Goal: Task Accomplishment & Management: Use online tool/utility

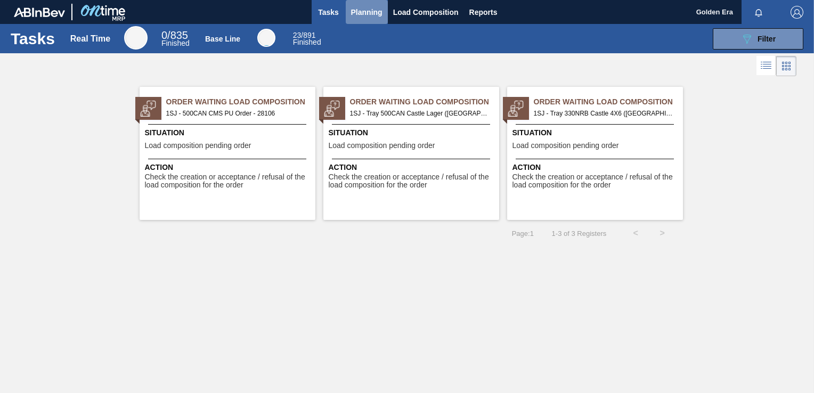
click at [362, 6] on span "Planning" at bounding box center [366, 12] width 31 height 13
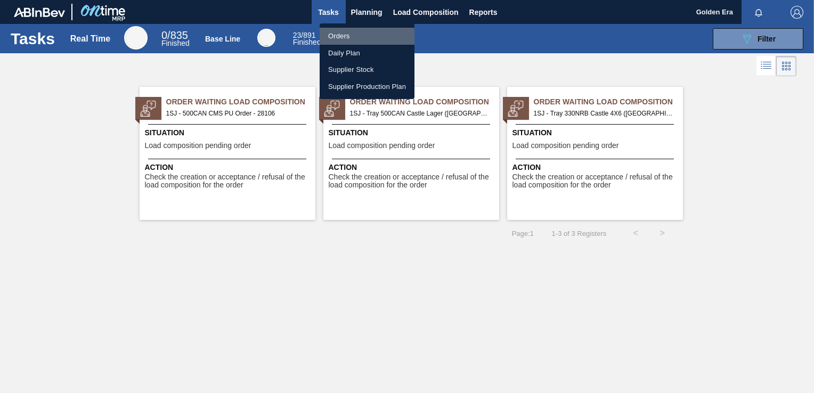
click at [354, 37] on li "Orders" at bounding box center [367, 36] width 95 height 17
click at [760, 22] on div "Orders Daily Plan Supplier Stock Supplier Production Plan" at bounding box center [407, 196] width 814 height 393
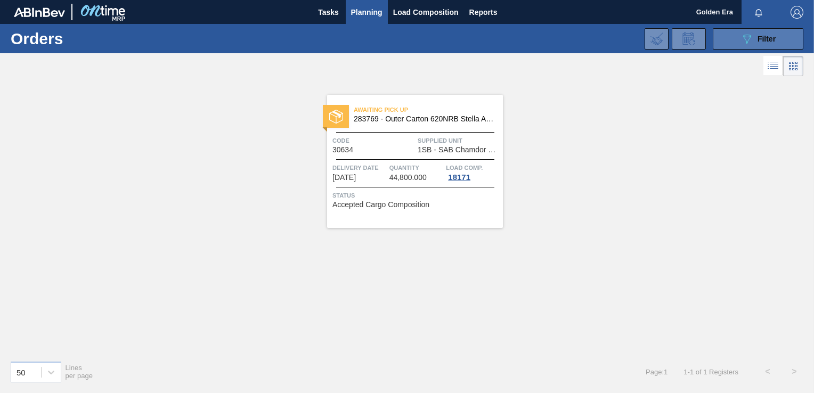
click at [778, 40] on button "089F7B8B-B2A5-4AFE-B5C0-19BA573D28AC Filter" at bounding box center [758, 38] width 91 height 21
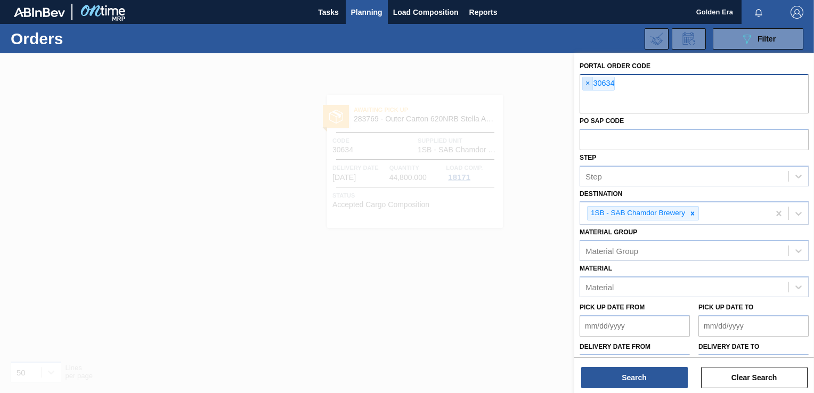
click at [586, 82] on span "×" at bounding box center [588, 83] width 10 height 13
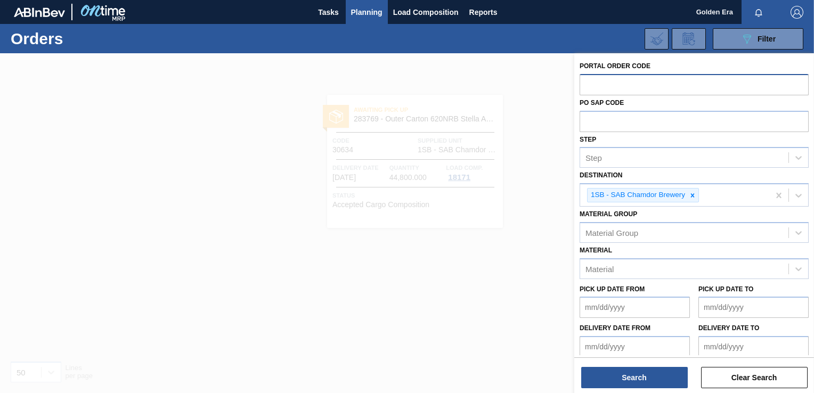
click at [652, 86] on input "text" at bounding box center [694, 84] width 229 height 20
click at [652, 86] on input "30635" at bounding box center [694, 84] width 229 height 20
click at [694, 196] on icon at bounding box center [693, 195] width 4 height 4
type input "30635"
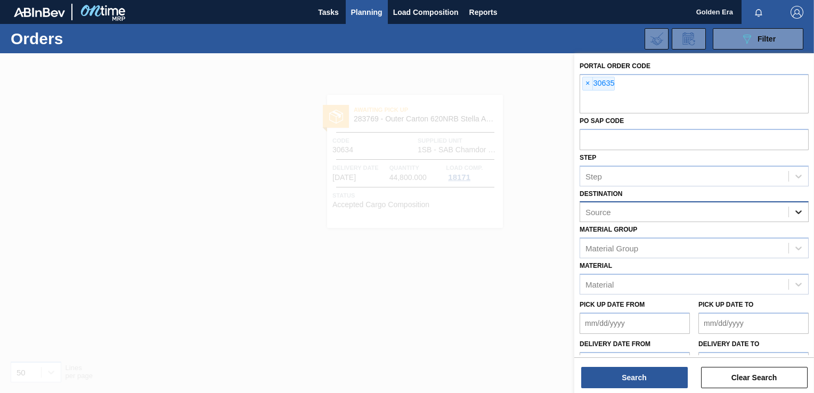
click at [799, 212] on icon at bounding box center [799, 213] width 6 height 4
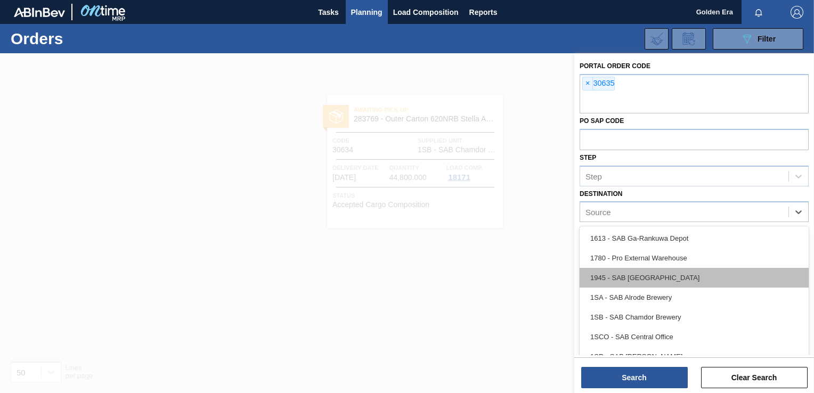
scroll to position [61, 0]
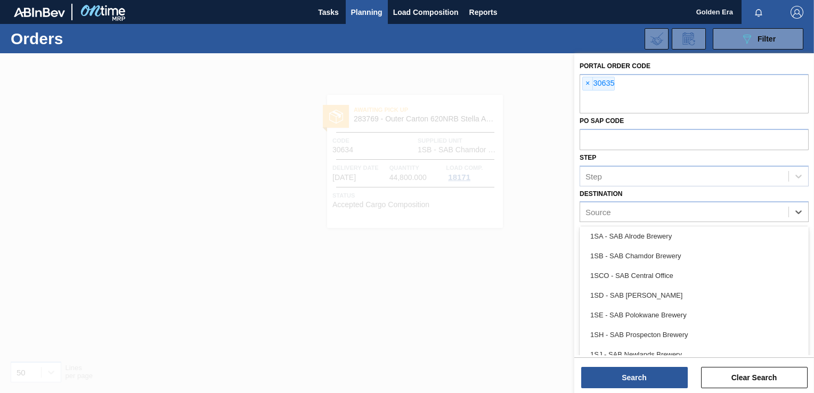
click at [700, 286] on div "1SD - SAB [PERSON_NAME]" at bounding box center [694, 296] width 229 height 20
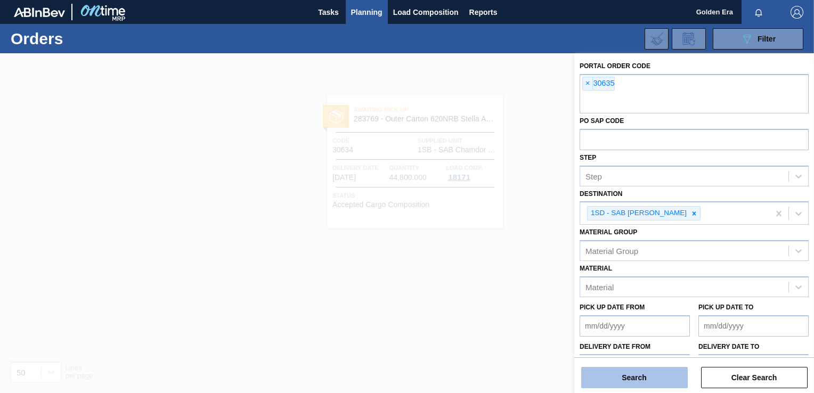
click at [650, 375] on button "Search" at bounding box center [634, 377] width 107 height 21
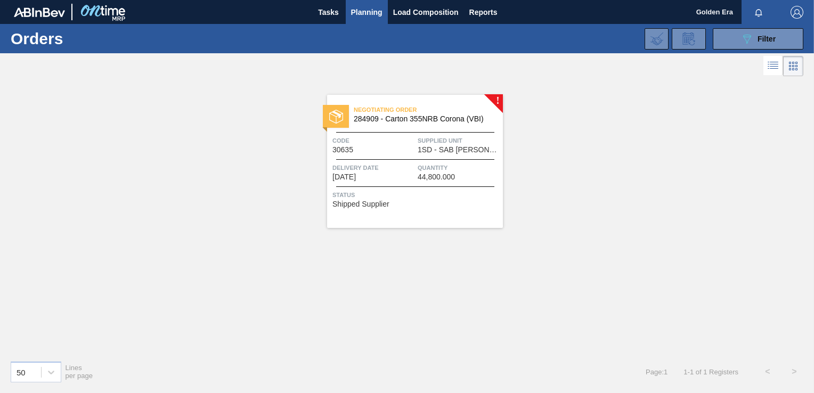
click at [439, 217] on div "Negotiating Order 284909 - [GEOGRAPHIC_DATA] 355NRB Corona (VBI) Code 30635 Sup…" at bounding box center [415, 161] width 176 height 133
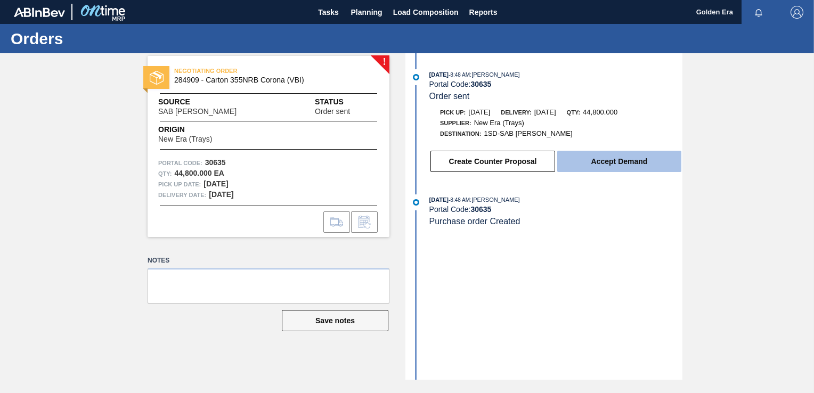
click at [614, 167] on button "Accept Demand" at bounding box center [619, 161] width 124 height 21
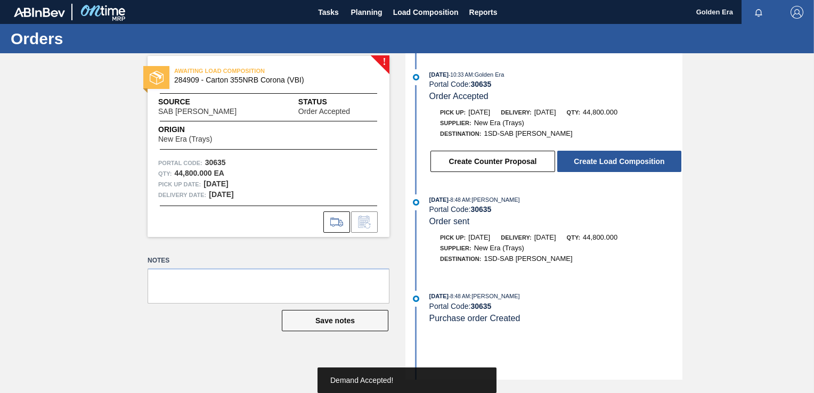
click at [614, 167] on button "Create Load Composition" at bounding box center [619, 161] width 124 height 21
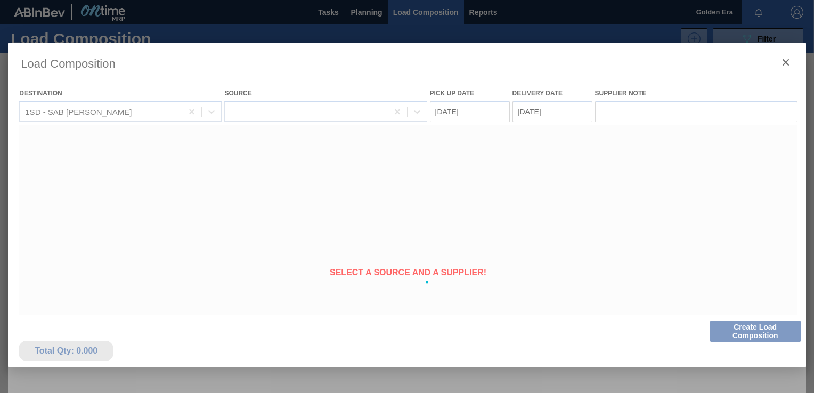
type Date "[DATE]"
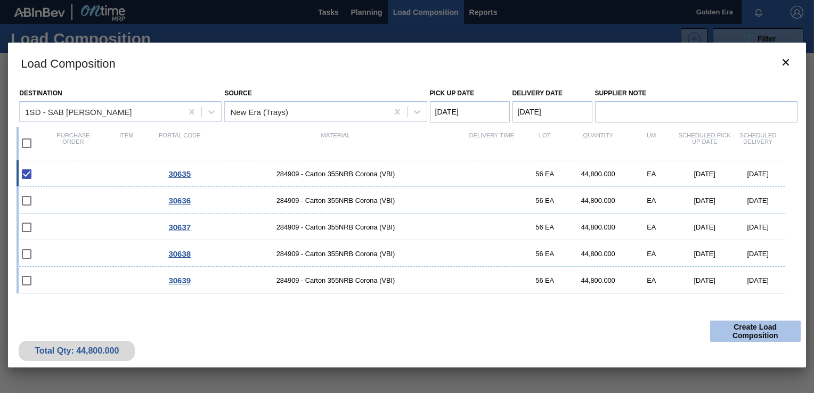
click at [747, 331] on button "Create Load Composition" at bounding box center [755, 331] width 91 height 21
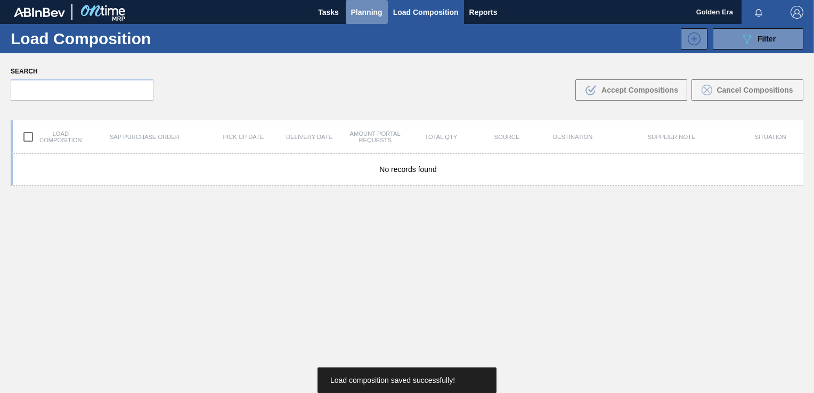
click at [368, 6] on span "Planning" at bounding box center [366, 12] width 31 height 13
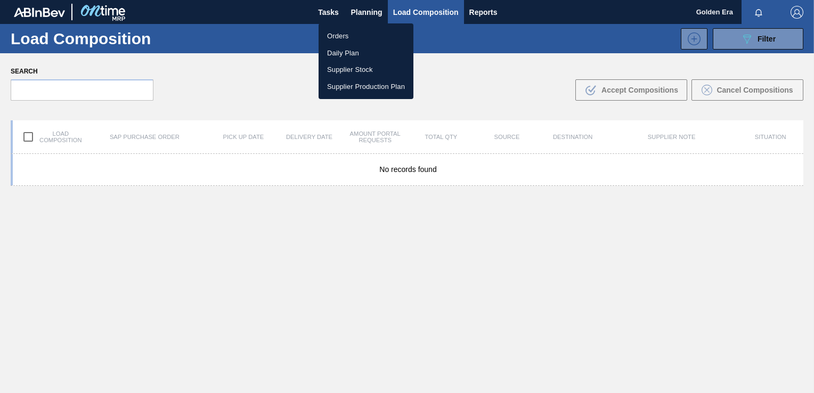
click at [342, 34] on li "Orders" at bounding box center [366, 36] width 95 height 17
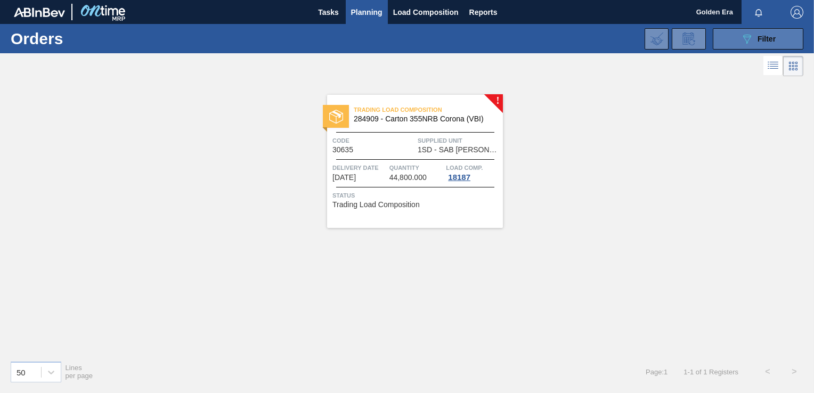
click at [777, 37] on button "089F7B8B-B2A5-4AFE-B5C0-19BA573D28AC Filter" at bounding box center [758, 38] width 91 height 21
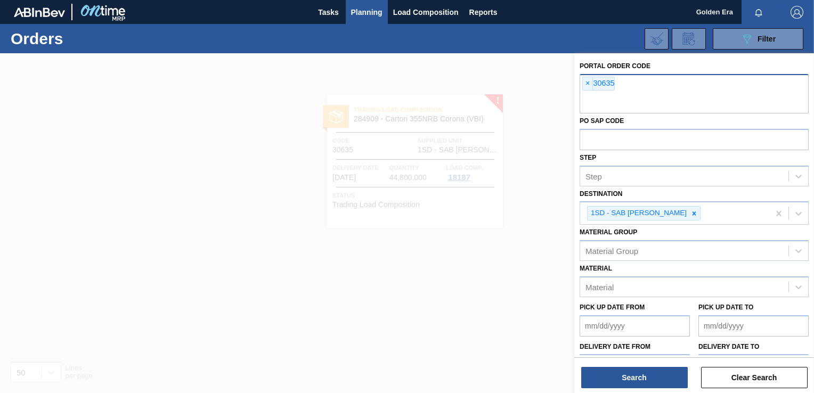
click at [580, 80] on div "× 30635" at bounding box center [694, 93] width 229 height 39
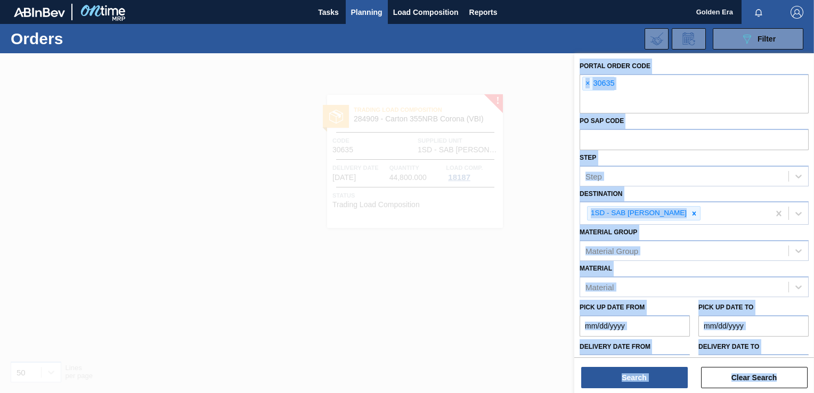
drag, startPoint x: 578, startPoint y: 69, endPoint x: 569, endPoint y: 93, distance: 24.9
click at [574, 93] on div "Portal Order Code × 30635 PO SAP Code Step Step Destination 1SD - SAB Rosslyn B…" at bounding box center [694, 249] width 240 height 393
click at [585, 87] on span "×" at bounding box center [588, 83] width 10 height 13
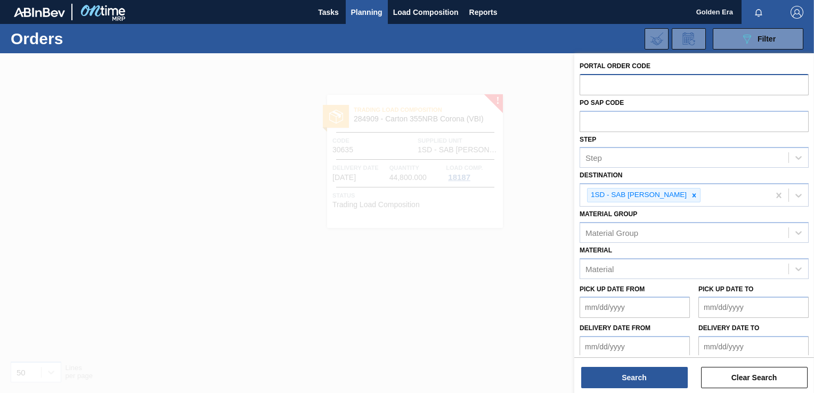
click at [589, 84] on input "text" at bounding box center [694, 84] width 229 height 20
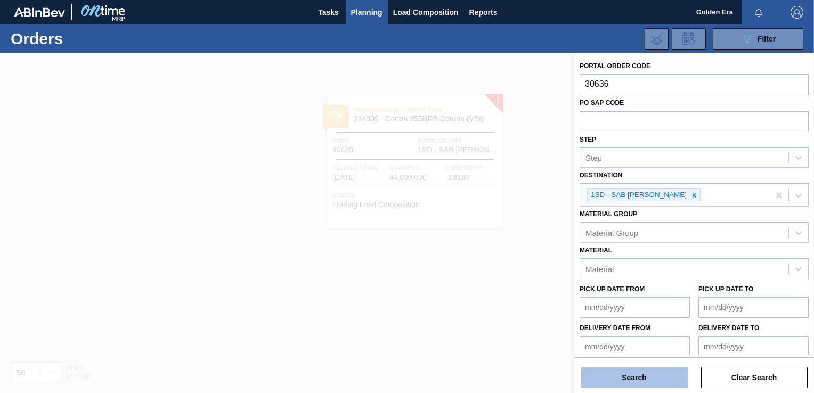
type input "30636"
click at [643, 380] on button "Search" at bounding box center [634, 377] width 107 height 21
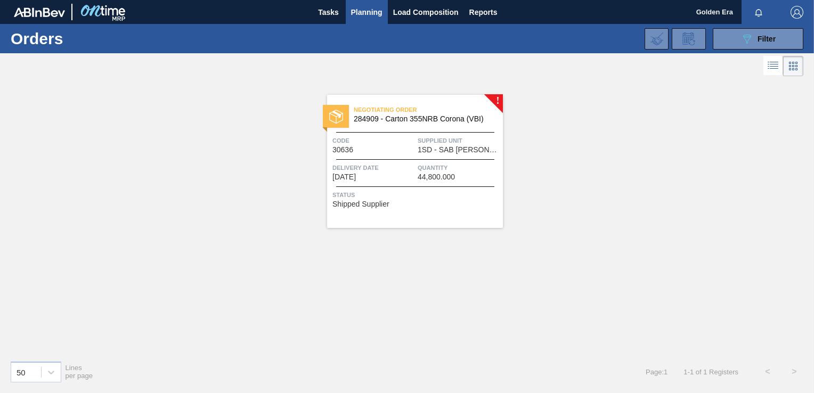
click at [454, 208] on div "Negotiating Order 284909 - [GEOGRAPHIC_DATA] 355NRB Corona (VBI) Code 30636 Sup…" at bounding box center [415, 161] width 176 height 133
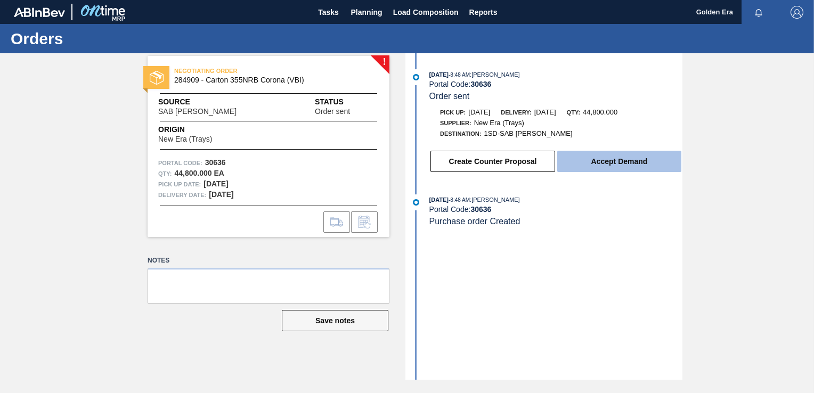
click at [601, 155] on button "Accept Demand" at bounding box center [619, 161] width 124 height 21
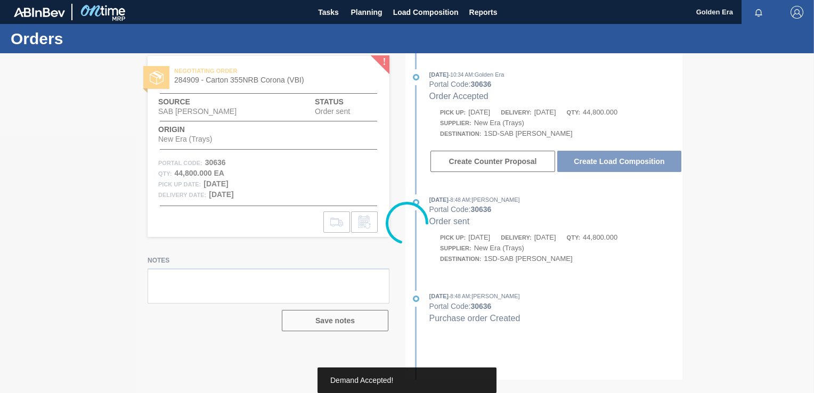
click at [597, 160] on div at bounding box center [407, 223] width 814 height 340
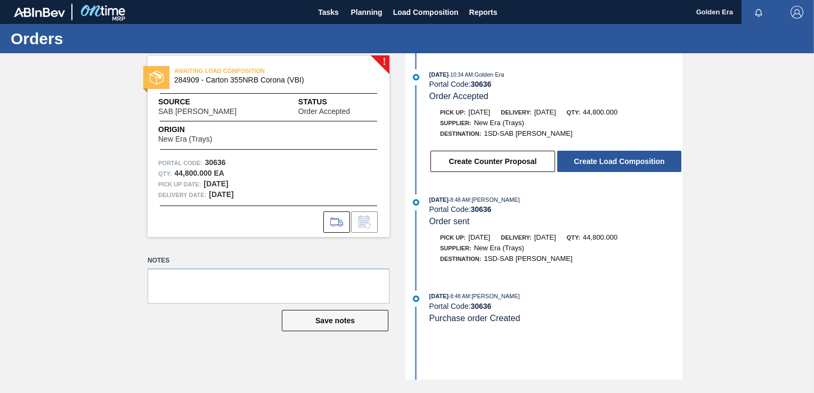
click at [597, 160] on button "Create Load Composition" at bounding box center [619, 161] width 124 height 21
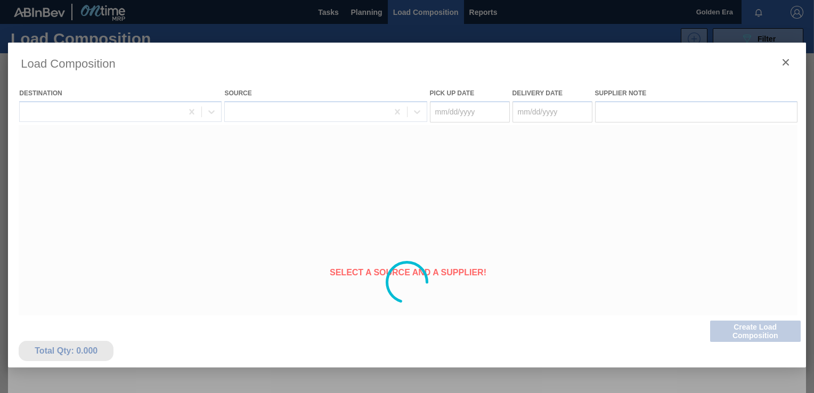
type Date "[DATE]"
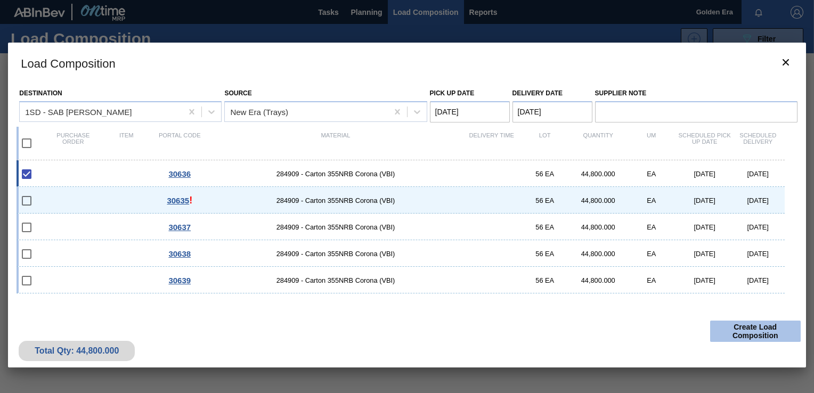
click at [763, 334] on button "Create Load Composition" at bounding box center [755, 331] width 91 height 21
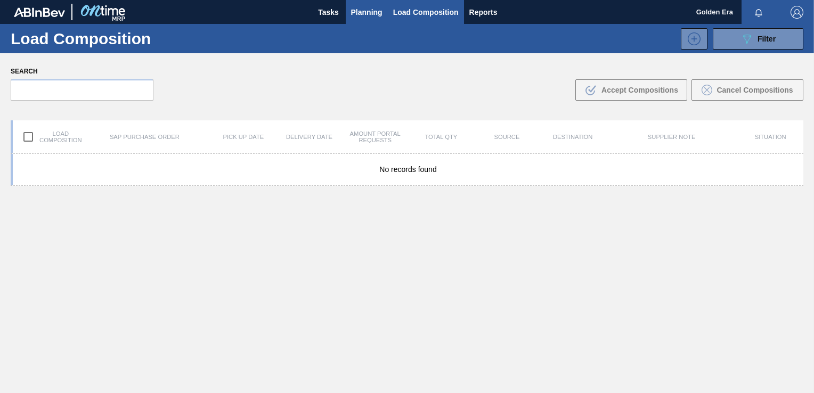
click at [358, 10] on span "Planning" at bounding box center [366, 12] width 31 height 13
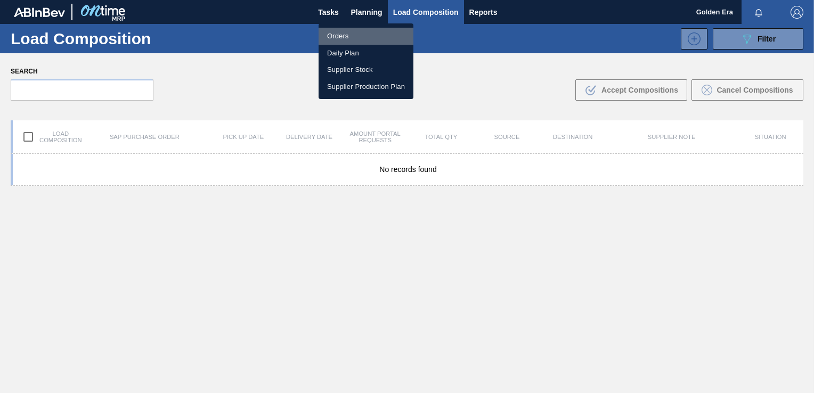
click at [347, 42] on li "Orders" at bounding box center [366, 36] width 95 height 17
click at [741, 37] on div "Orders Daily Plan Supplier Stock Supplier Production Plan" at bounding box center [407, 196] width 814 height 393
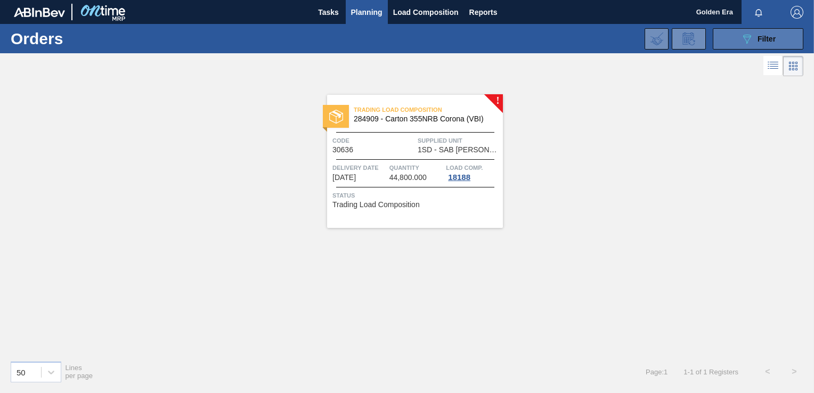
click at [757, 39] on div "089F7B8B-B2A5-4AFE-B5C0-19BA573D28AC Filter" at bounding box center [758, 39] width 35 height 13
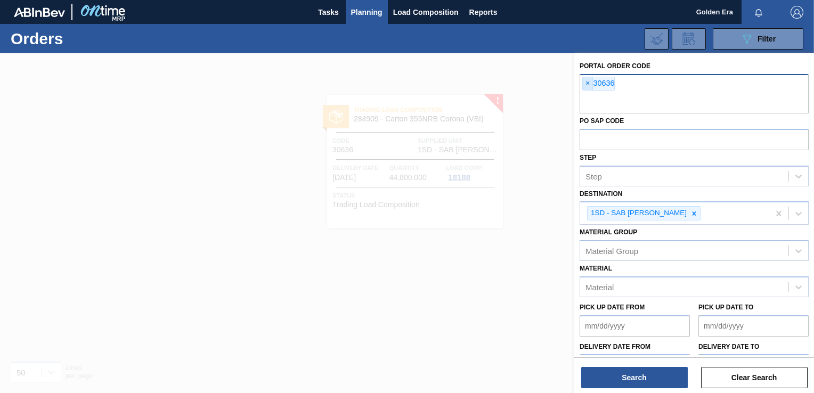
click at [587, 84] on span "×" at bounding box center [588, 83] width 10 height 13
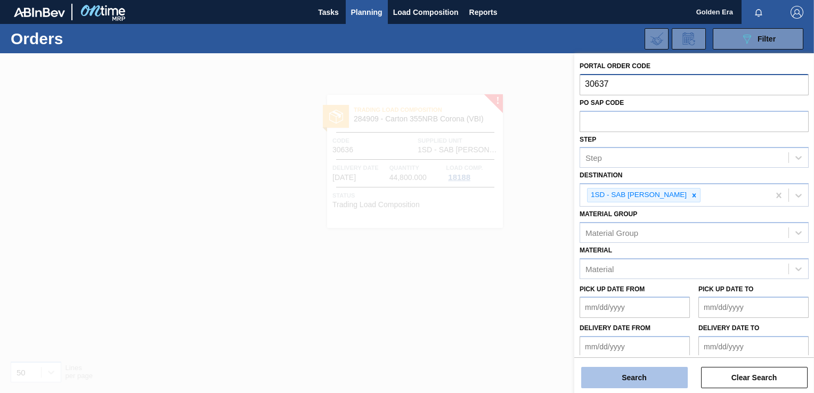
type input "30637"
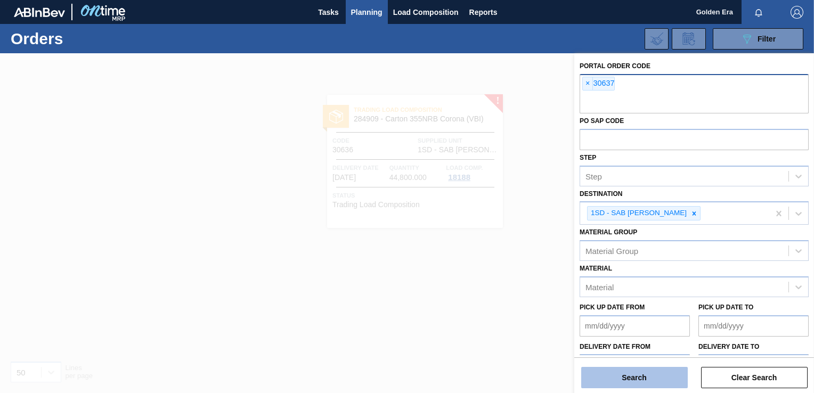
click at [652, 374] on button "Search" at bounding box center [634, 377] width 107 height 21
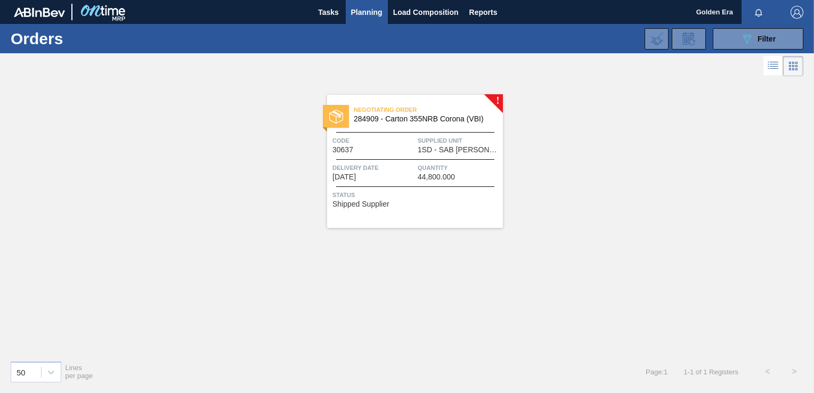
click at [446, 200] on div "Status Shipped Supplier" at bounding box center [416, 198] width 168 height 17
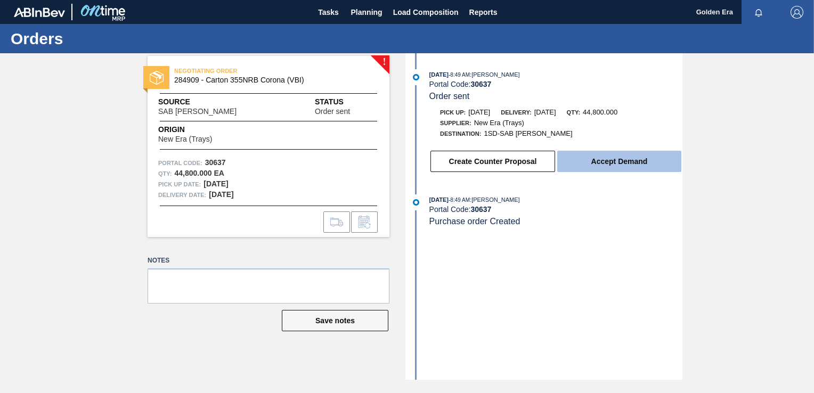
click at [599, 168] on button "Accept Demand" at bounding box center [619, 161] width 124 height 21
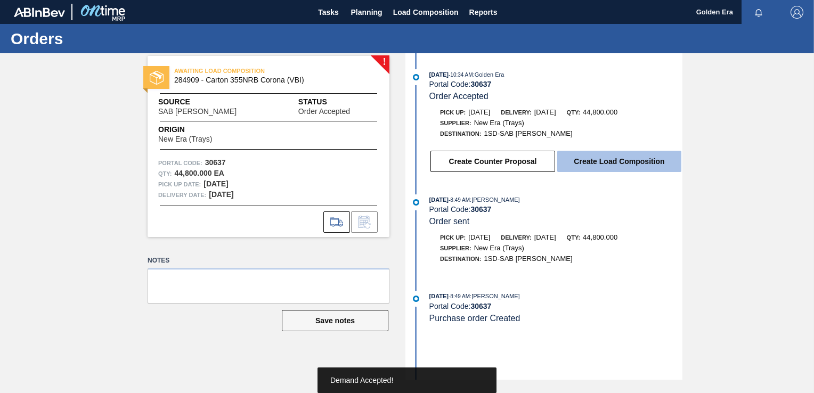
click at [602, 167] on button "Create Load Composition" at bounding box center [619, 161] width 124 height 21
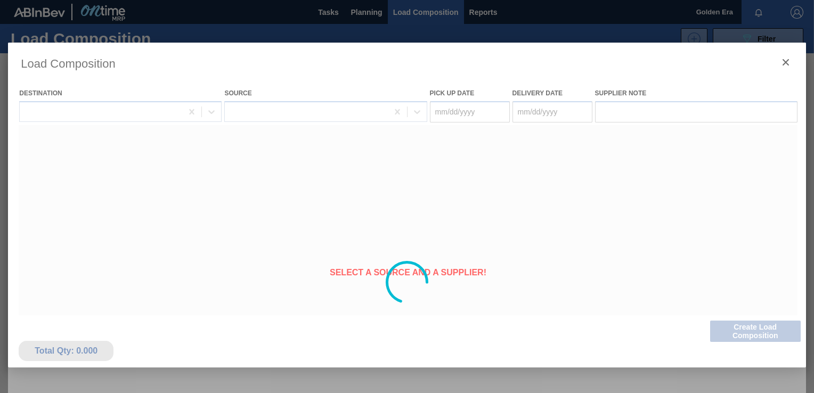
type Date "[DATE]"
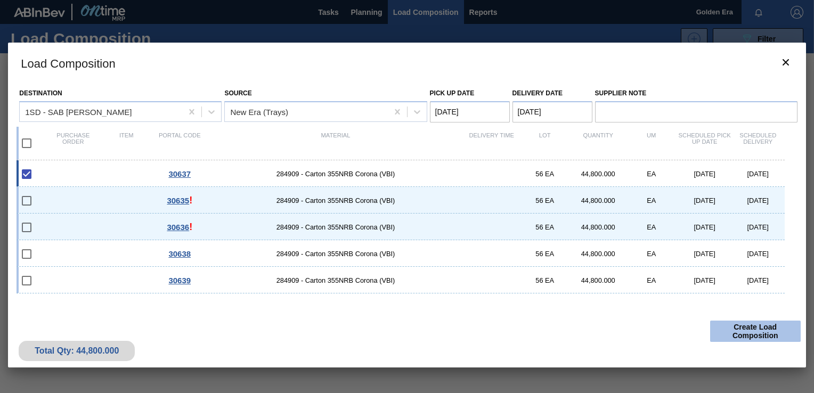
click at [757, 334] on button "Create Load Composition" at bounding box center [755, 331] width 91 height 21
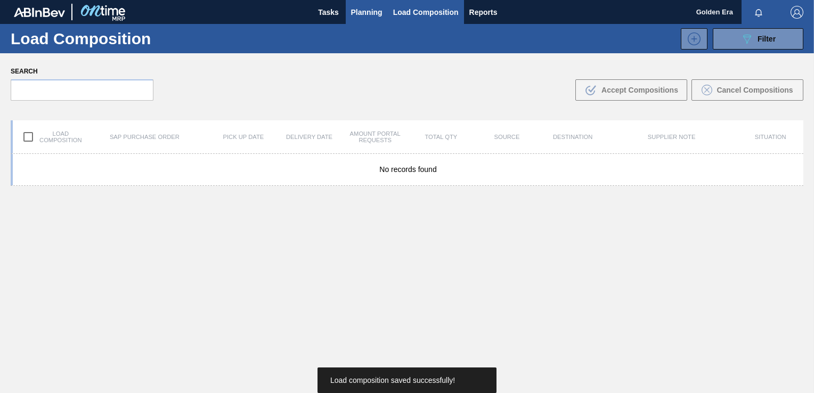
click at [370, 12] on span "Planning" at bounding box center [366, 12] width 31 height 13
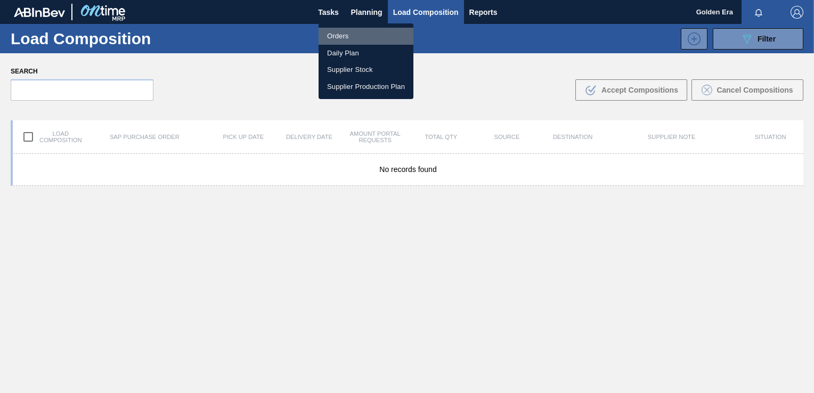
click at [345, 32] on li "Orders" at bounding box center [366, 36] width 95 height 17
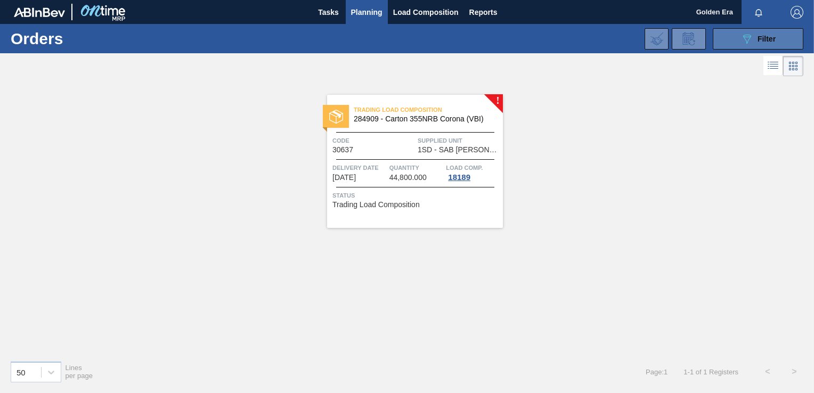
click at [769, 33] on div "089F7B8B-B2A5-4AFE-B5C0-19BA573D28AC Filter" at bounding box center [758, 39] width 35 height 13
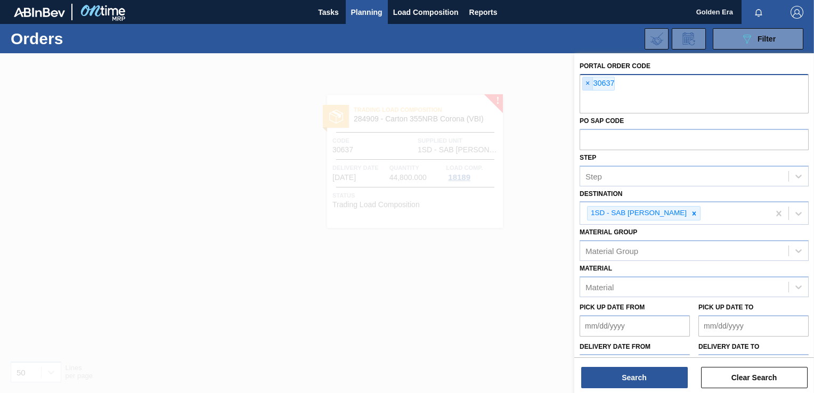
click at [584, 79] on span "×" at bounding box center [588, 83] width 10 height 13
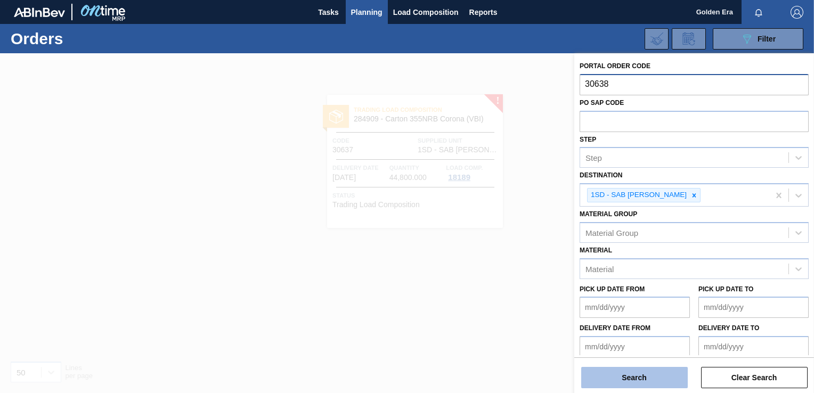
type input "30638"
click at [647, 378] on button "Search" at bounding box center [634, 377] width 107 height 21
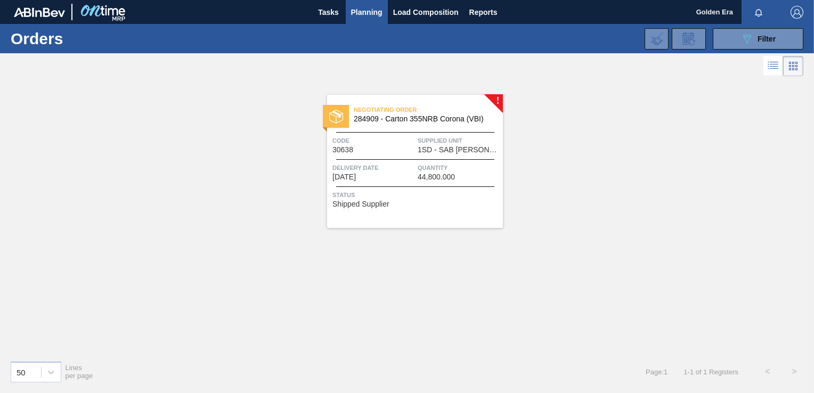
click at [468, 194] on span "Status" at bounding box center [416, 195] width 168 height 11
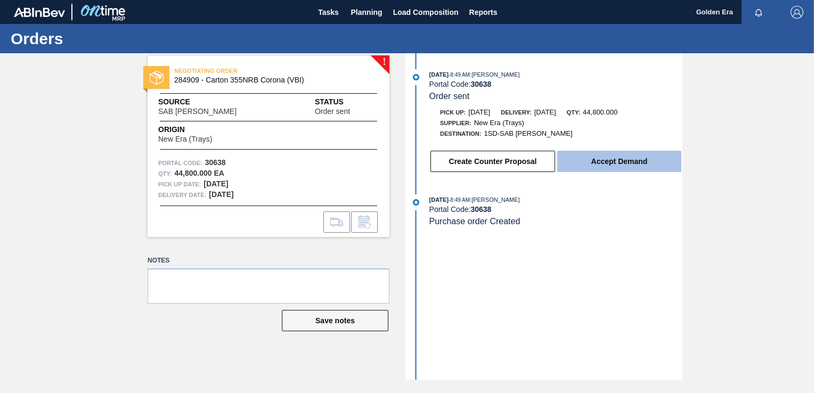
click at [621, 164] on button "Accept Demand" at bounding box center [619, 161] width 124 height 21
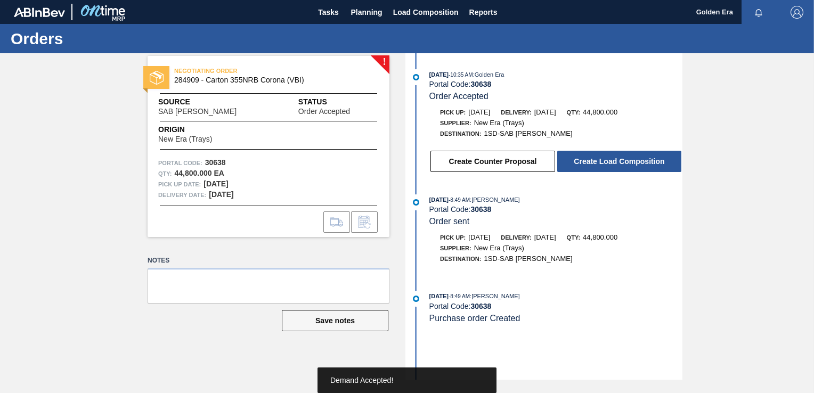
click at [621, 164] on button "Create Load Composition" at bounding box center [619, 161] width 124 height 21
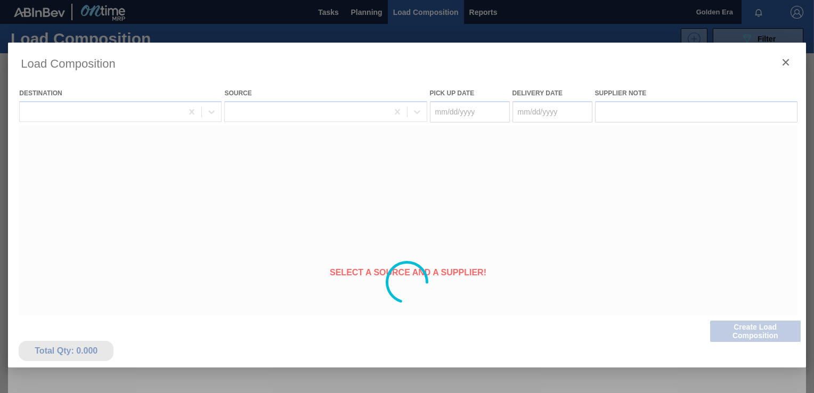
type Date "[DATE]"
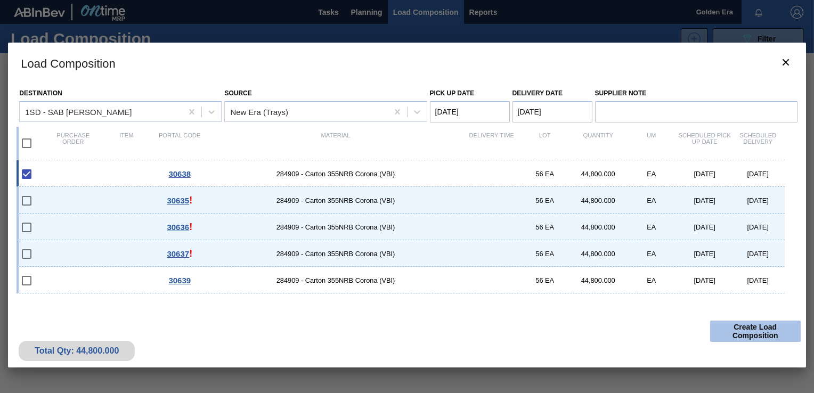
click at [752, 330] on button "Create Load Composition" at bounding box center [755, 331] width 91 height 21
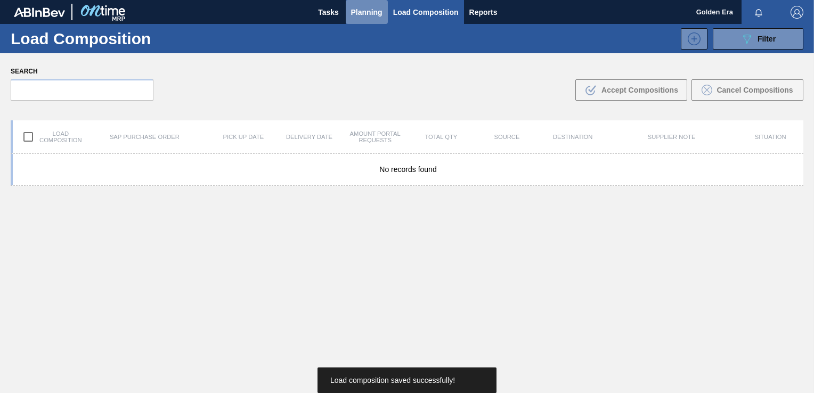
click at [361, 10] on span "Planning" at bounding box center [366, 12] width 31 height 13
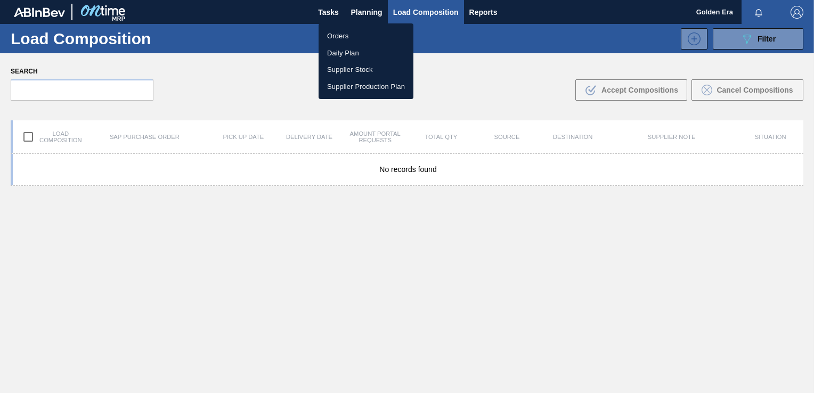
click at [347, 33] on li "Orders" at bounding box center [366, 36] width 95 height 17
click at [759, 33] on div "Orders Daily Plan Supplier Stock Supplier Production Plan" at bounding box center [407, 196] width 814 height 393
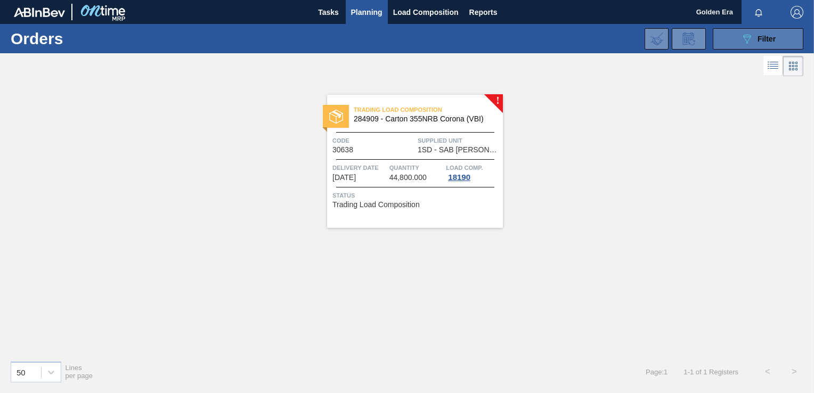
click at [759, 38] on span "Filter" at bounding box center [767, 39] width 18 height 9
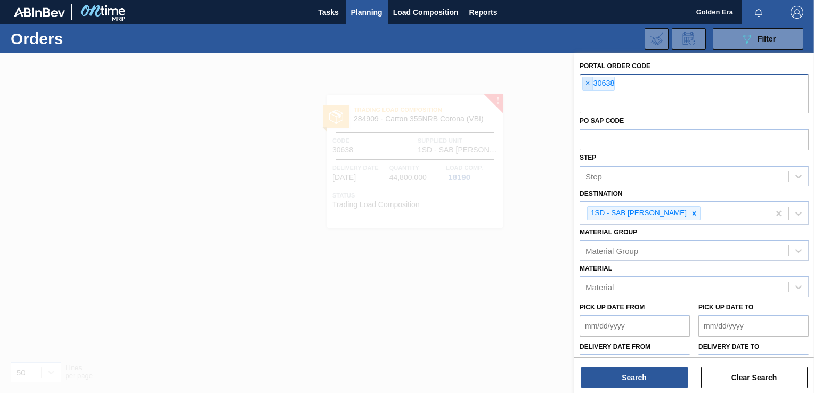
click at [589, 79] on span "×" at bounding box center [588, 83] width 10 height 13
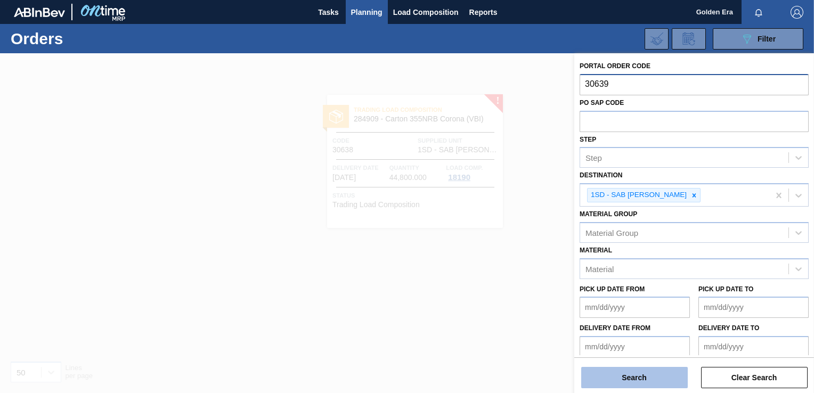
type input "30639"
click at [656, 376] on button "Search" at bounding box center [634, 377] width 107 height 21
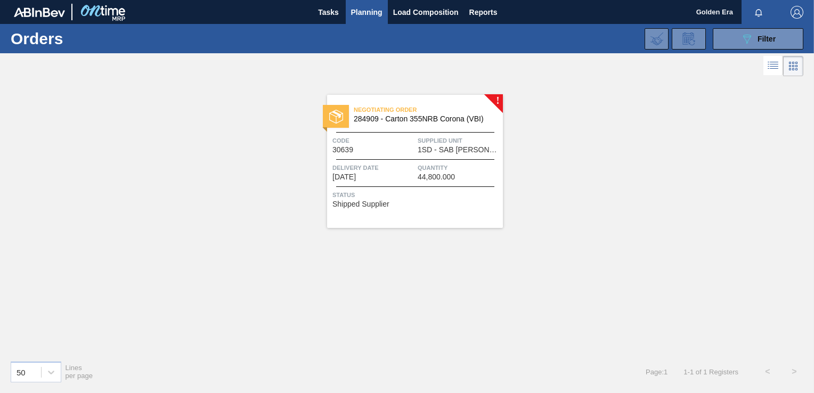
click at [442, 201] on div "Status Shipped Supplier" at bounding box center [416, 198] width 168 height 17
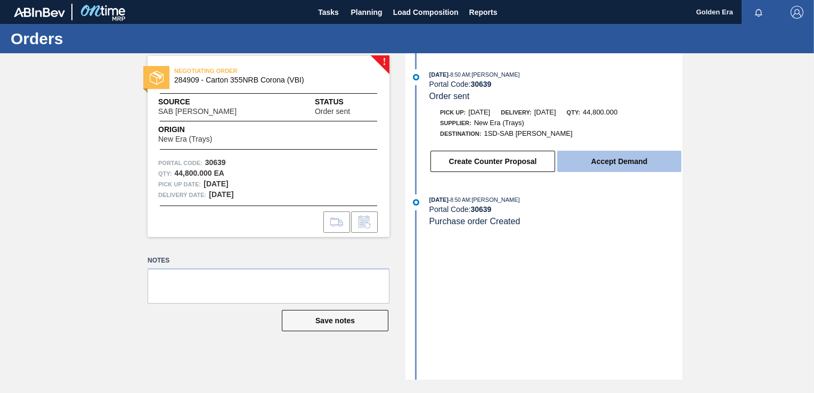
click at [656, 160] on button "Accept Demand" at bounding box center [619, 161] width 124 height 21
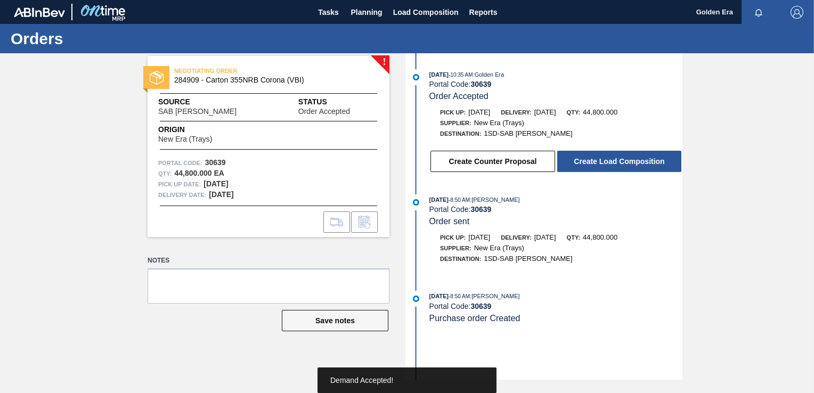
click at [656, 160] on button "Create Load Composition" at bounding box center [619, 161] width 124 height 21
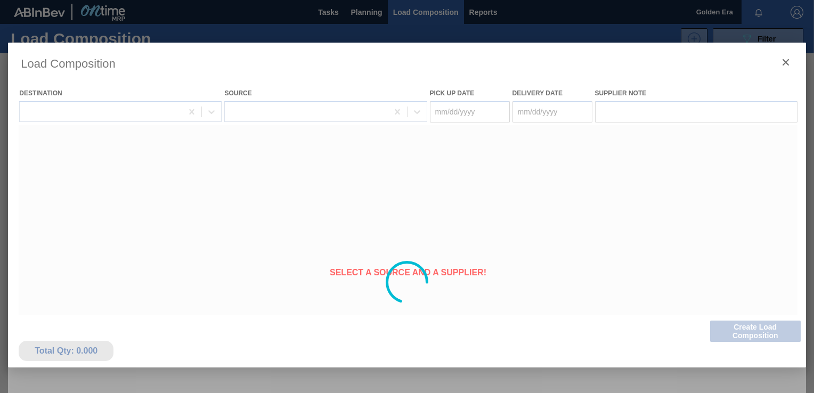
type Date "[DATE]"
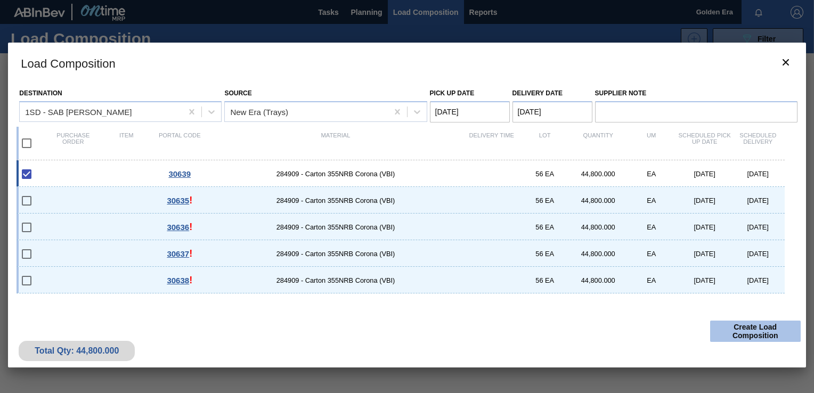
click at [742, 335] on button "Create Load Composition" at bounding box center [755, 331] width 91 height 21
